Goal: Information Seeking & Learning: Learn about a topic

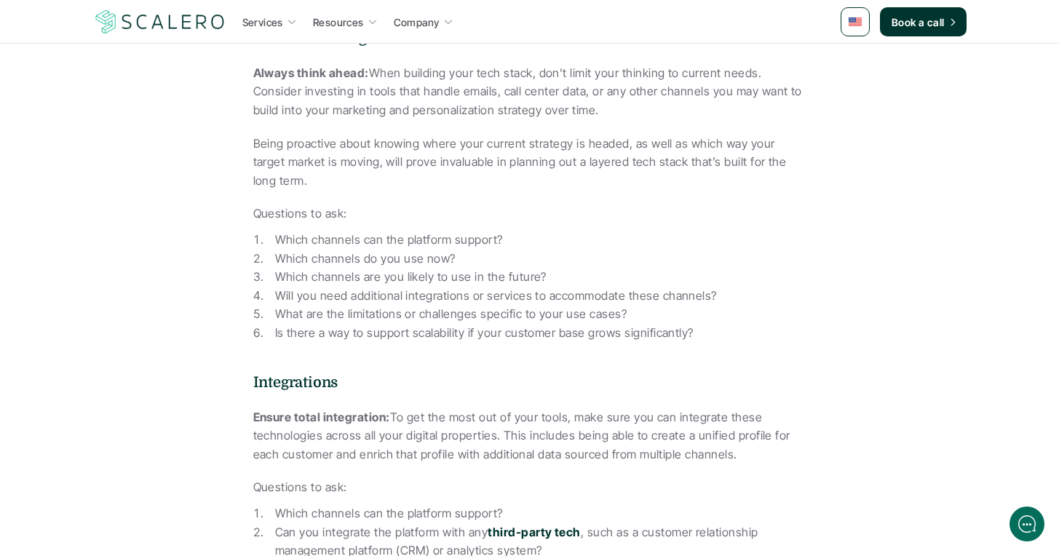
scroll to position [7423, 0]
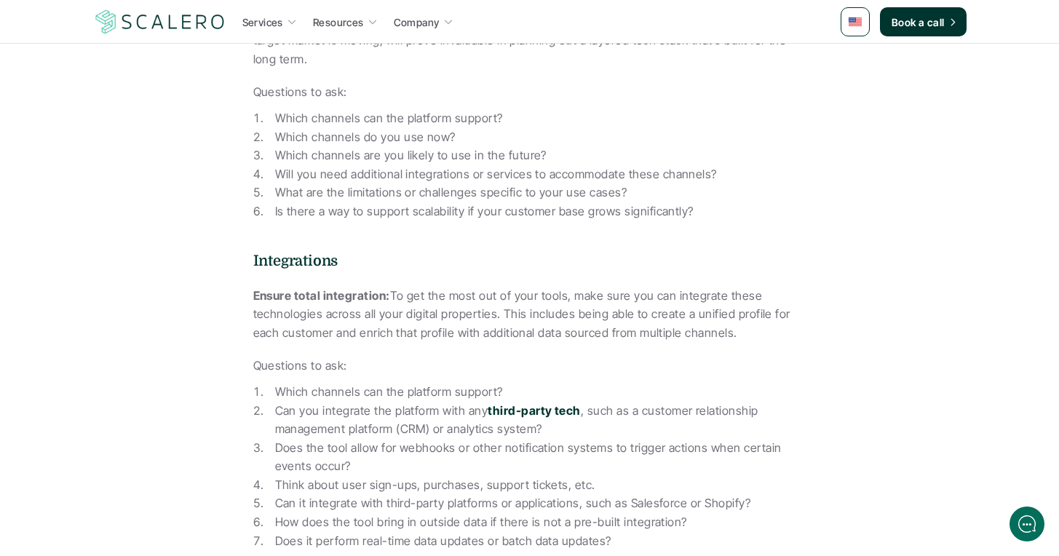
click at [319, 230] on div "So how can marketers handle all this? Defining the parameters for your data int…" at bounding box center [529, 242] width 553 height 2870
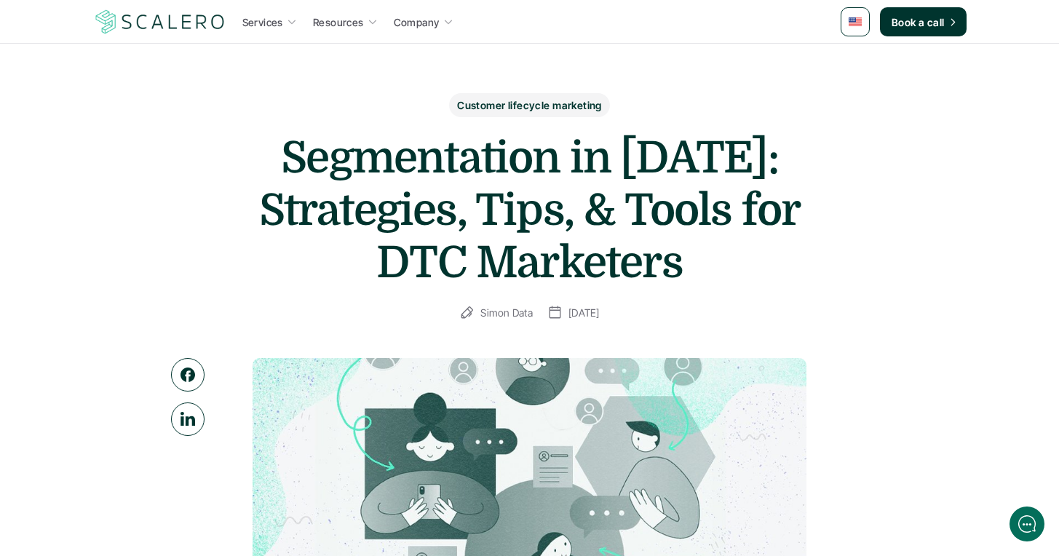
scroll to position [0, 0]
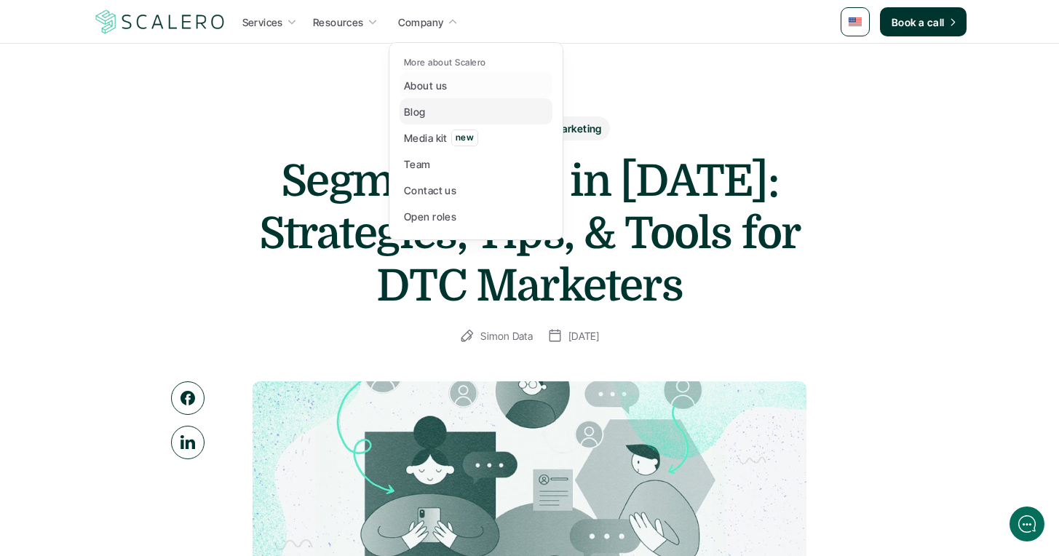
click at [428, 112] on link "Blog" at bounding box center [476, 111] width 153 height 26
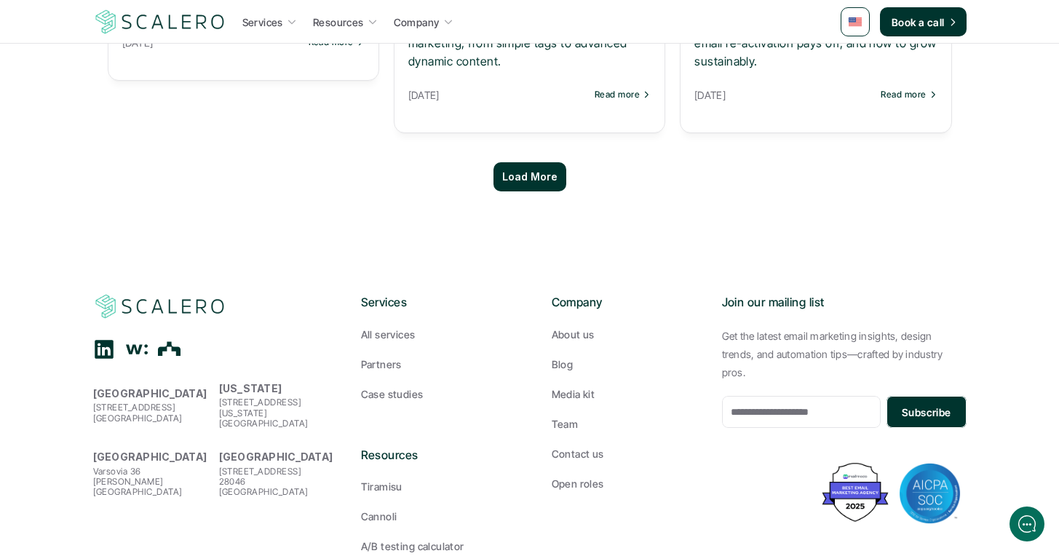
scroll to position [1485, 0]
click at [526, 172] on p "Load More" at bounding box center [529, 176] width 55 height 12
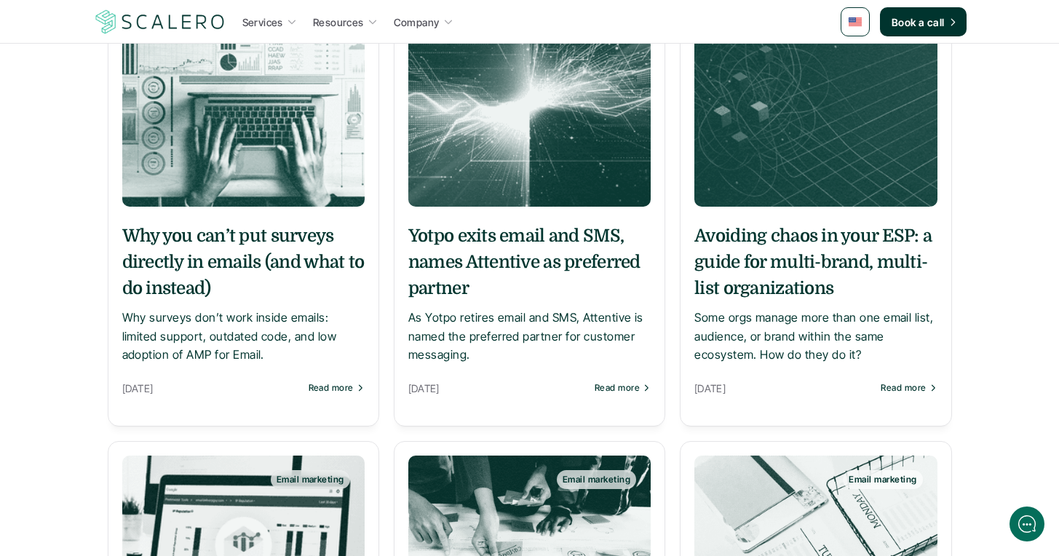
scroll to position [1747, 0]
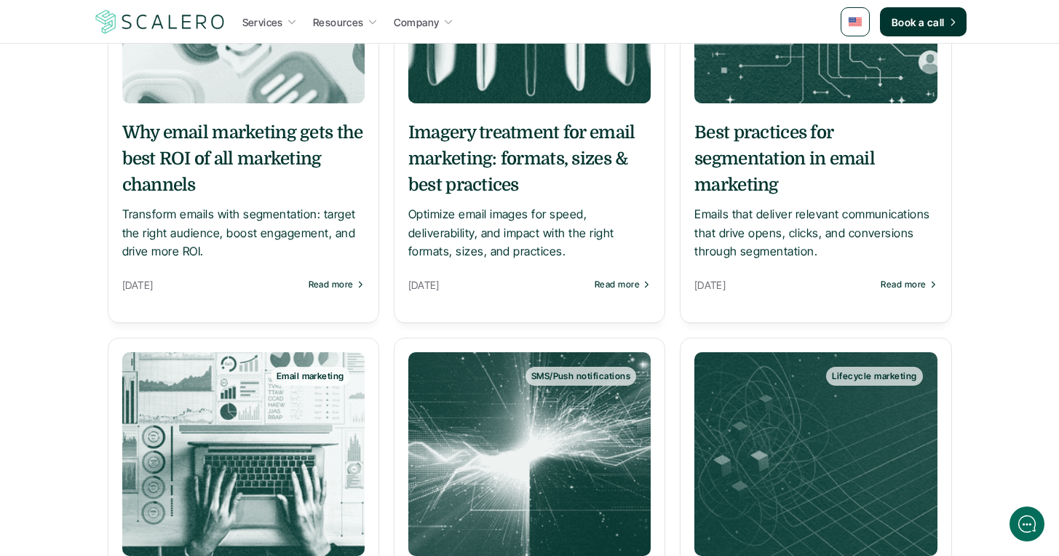
click at [787, 170] on h5 "Best practices for segmentation in email marketing" at bounding box center [815, 158] width 242 height 79
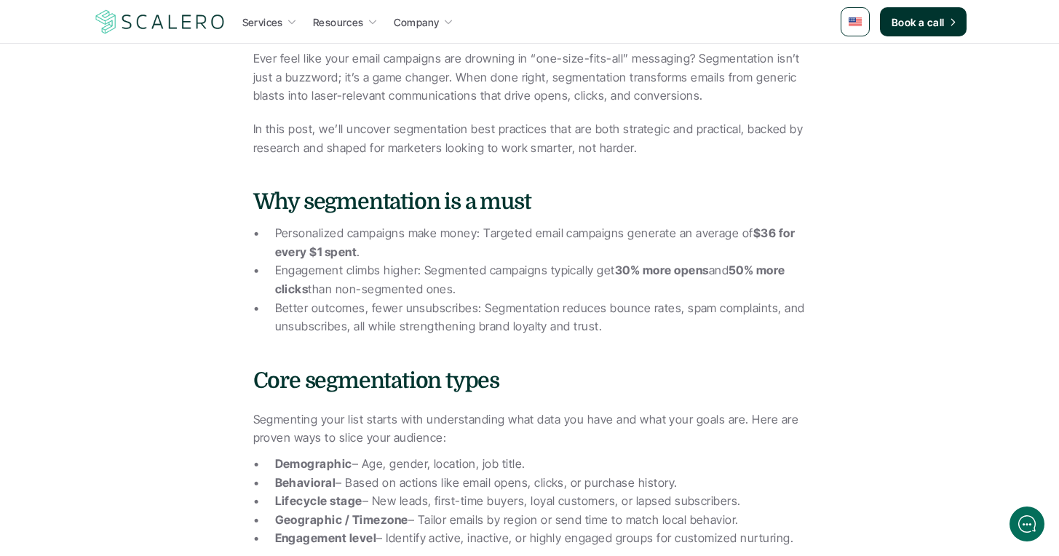
scroll to position [437, 0]
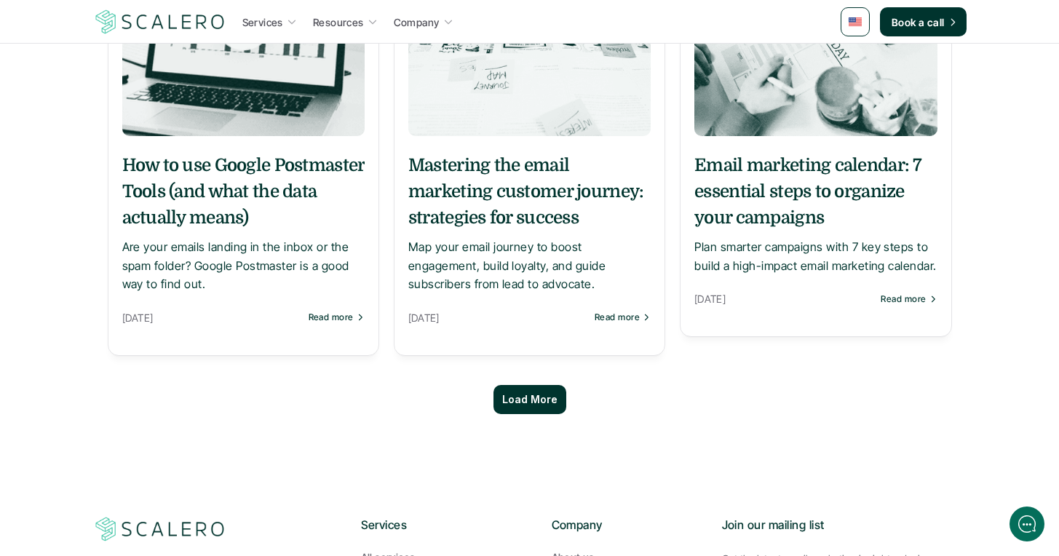
scroll to position [2620, 0]
drag, startPoint x: 533, startPoint y: 407, endPoint x: 536, endPoint y: 400, distance: 7.5
click at [533, 407] on div "Load More" at bounding box center [529, 398] width 73 height 29
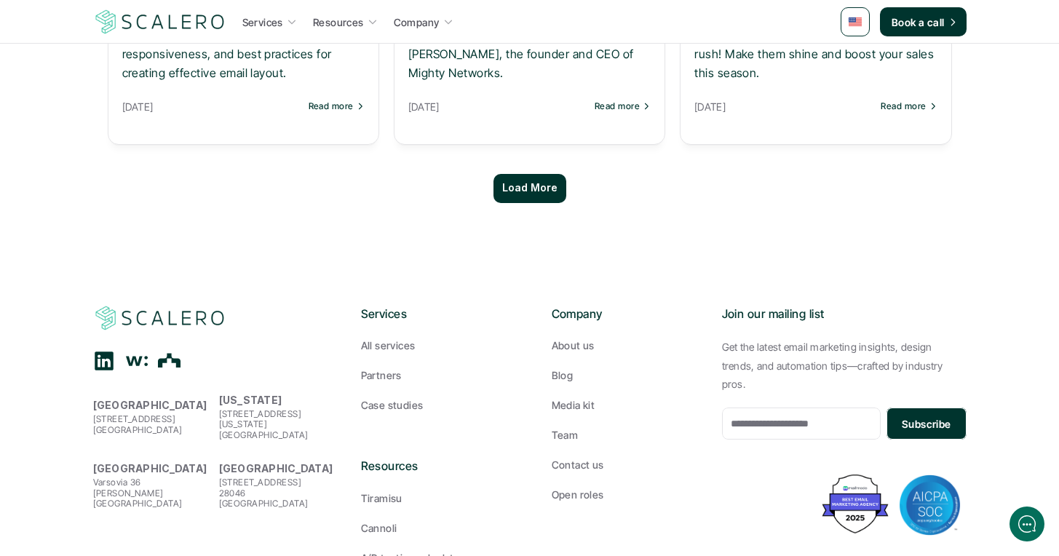
scroll to position [4192, 0]
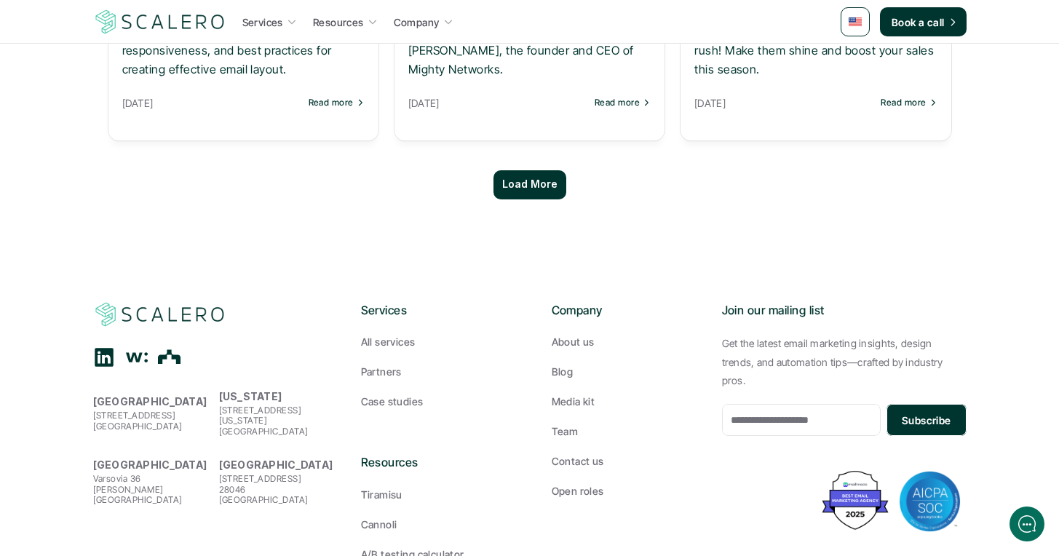
click at [552, 189] on p "Load More" at bounding box center [529, 184] width 55 height 12
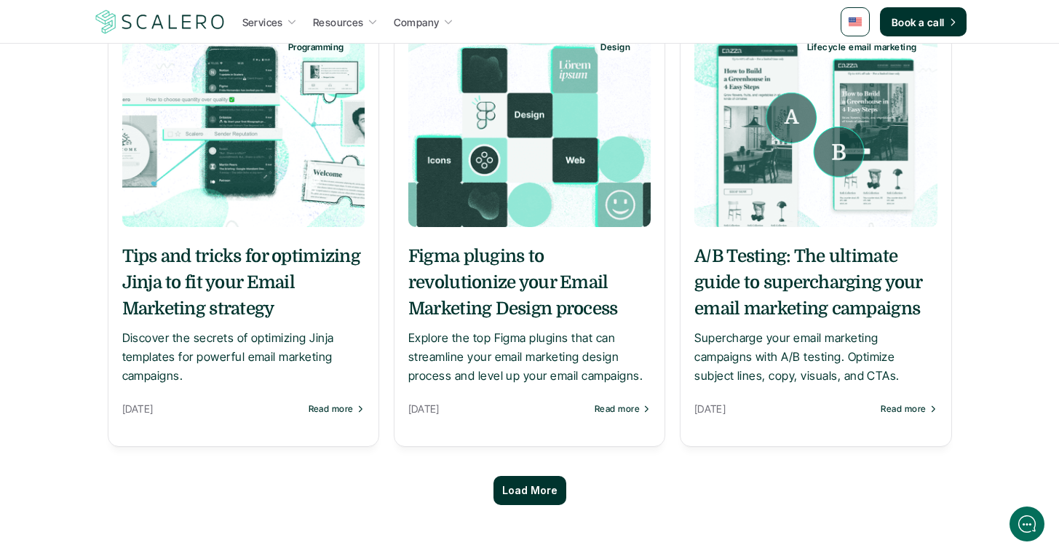
scroll to position [5502, 0]
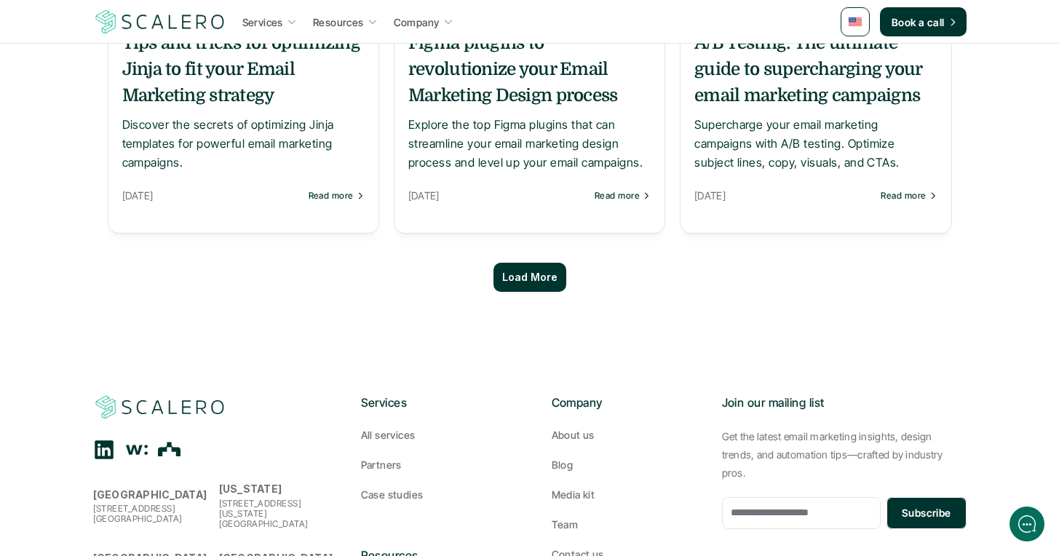
click at [552, 271] on p "Load More" at bounding box center [529, 277] width 55 height 12
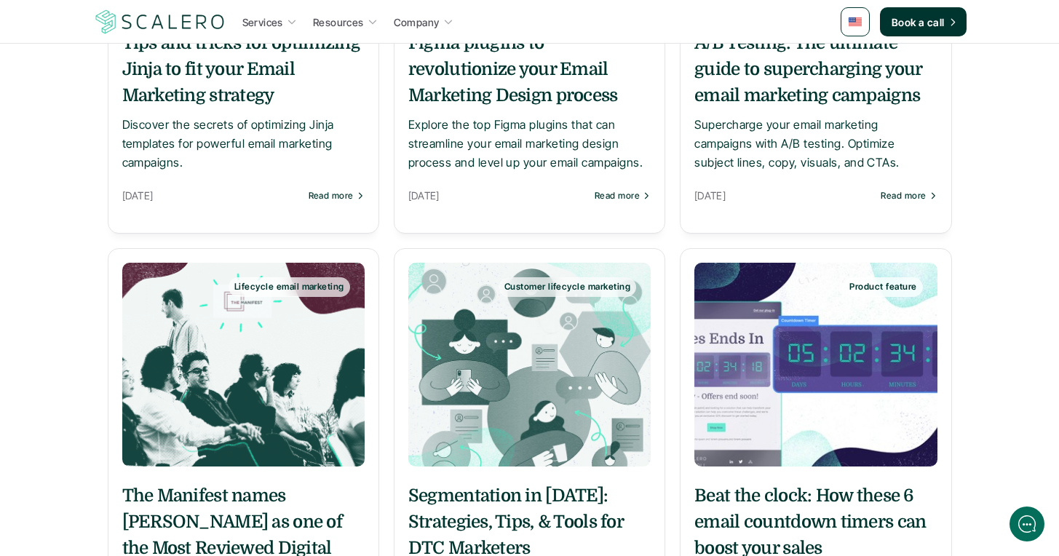
scroll to position [5589, 0]
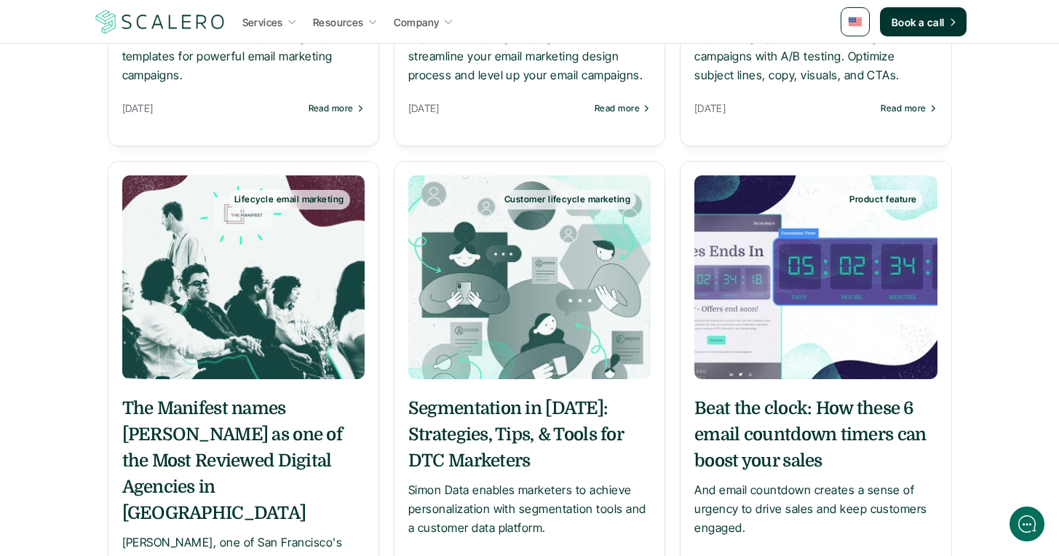
click at [569, 395] on h5 "Segmentation in [DATE]: Strategies, Tips, & Tools for DTC Marketers" at bounding box center [529, 434] width 242 height 79
